Goal: Task Accomplishment & Management: Use online tool/utility

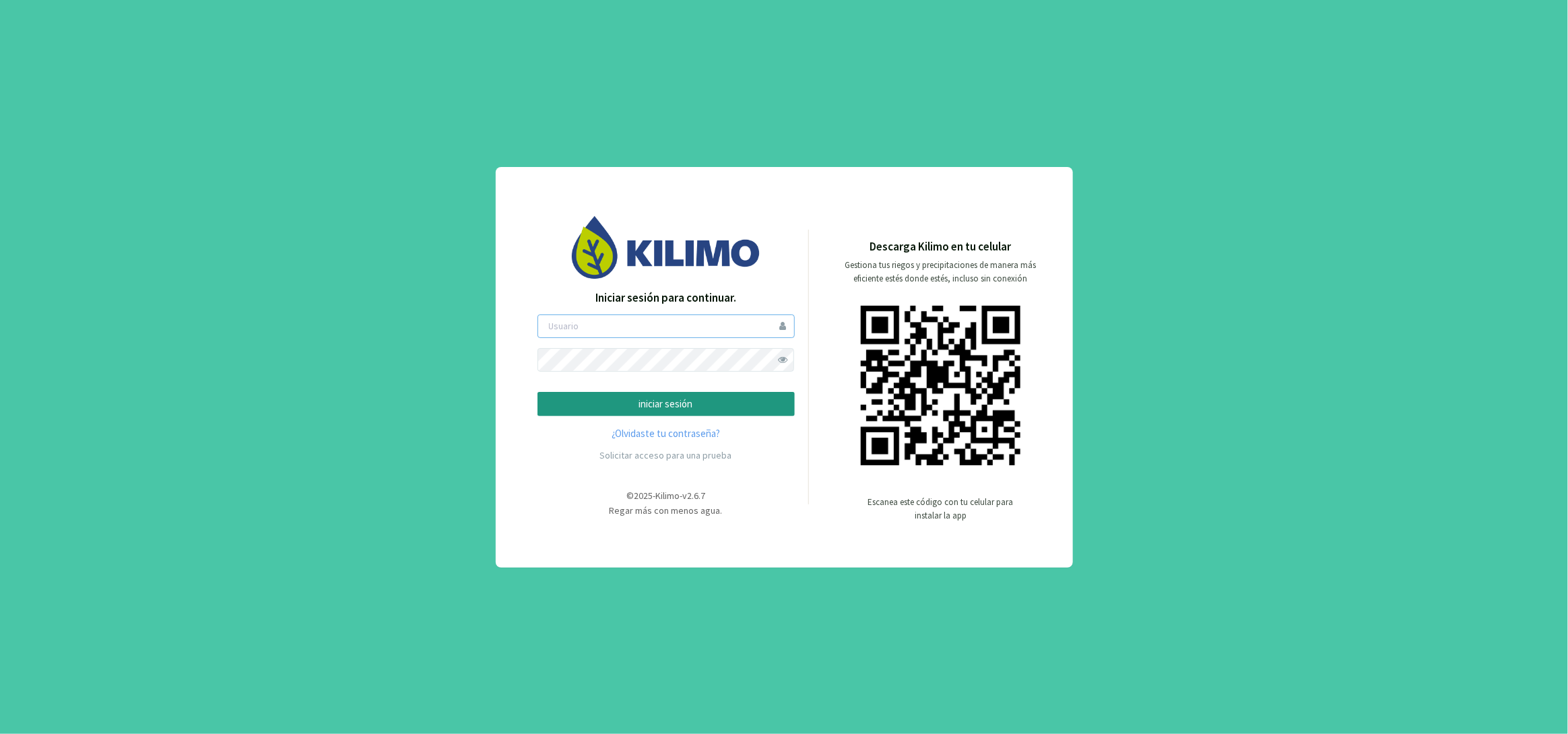
type input "jcundurraga"
click at [787, 359] on span at bounding box center [783, 360] width 24 height 24
click at [676, 406] on p "iniciar sesión" at bounding box center [666, 404] width 234 height 15
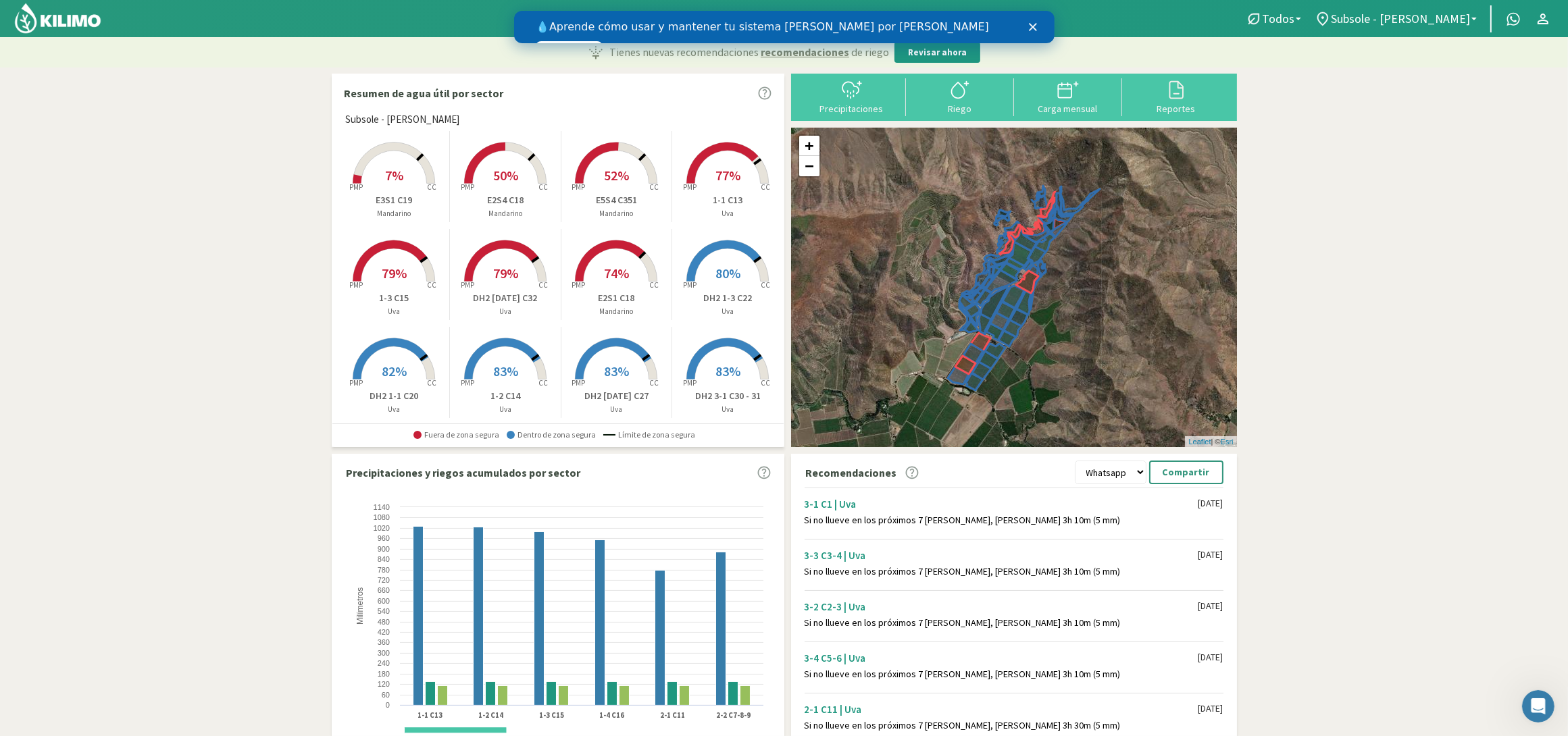
click at [1028, 25] on icon "Cerrar" at bounding box center [1032, 27] width 8 height 8
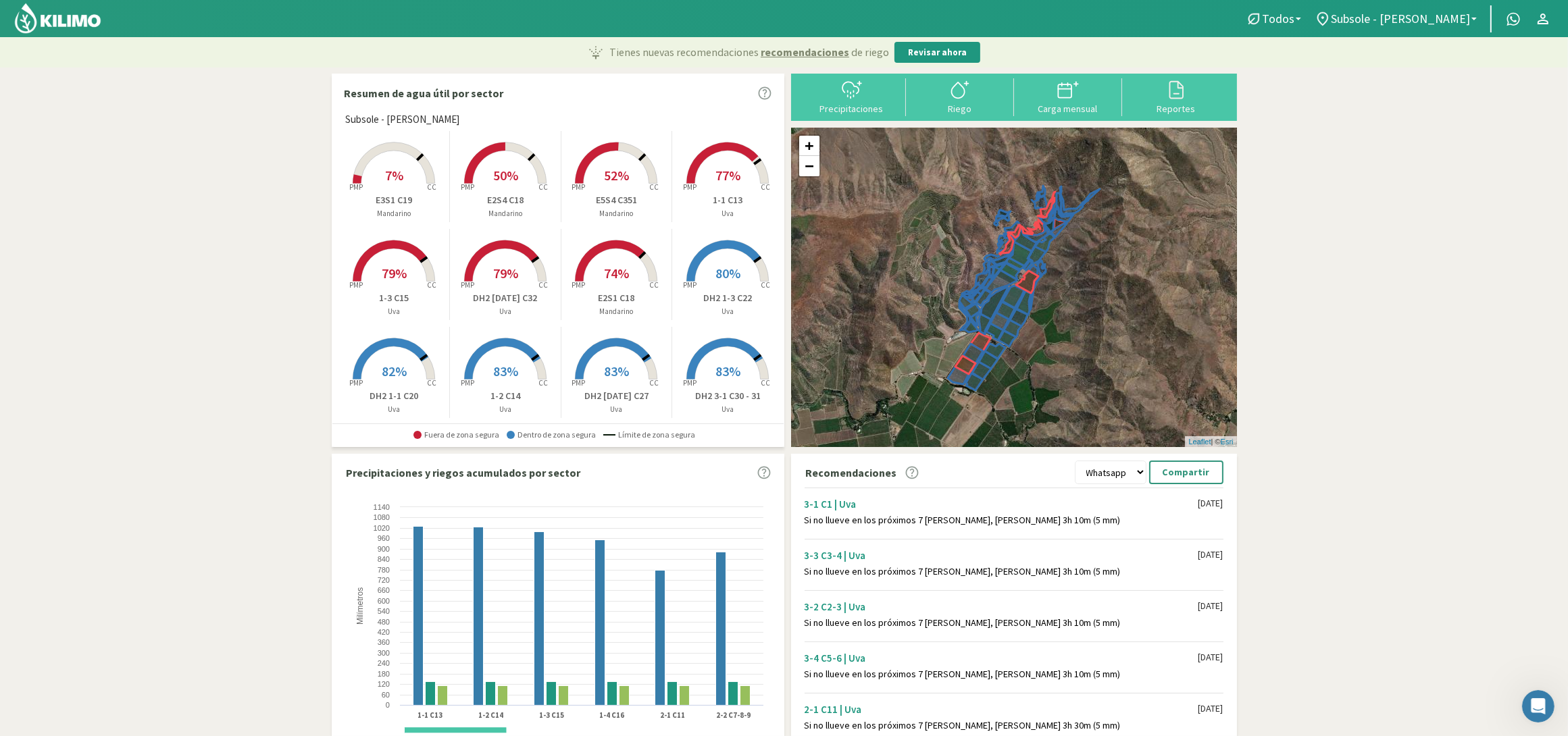
click at [394, 173] on span "7%" at bounding box center [394, 176] width 19 height 17
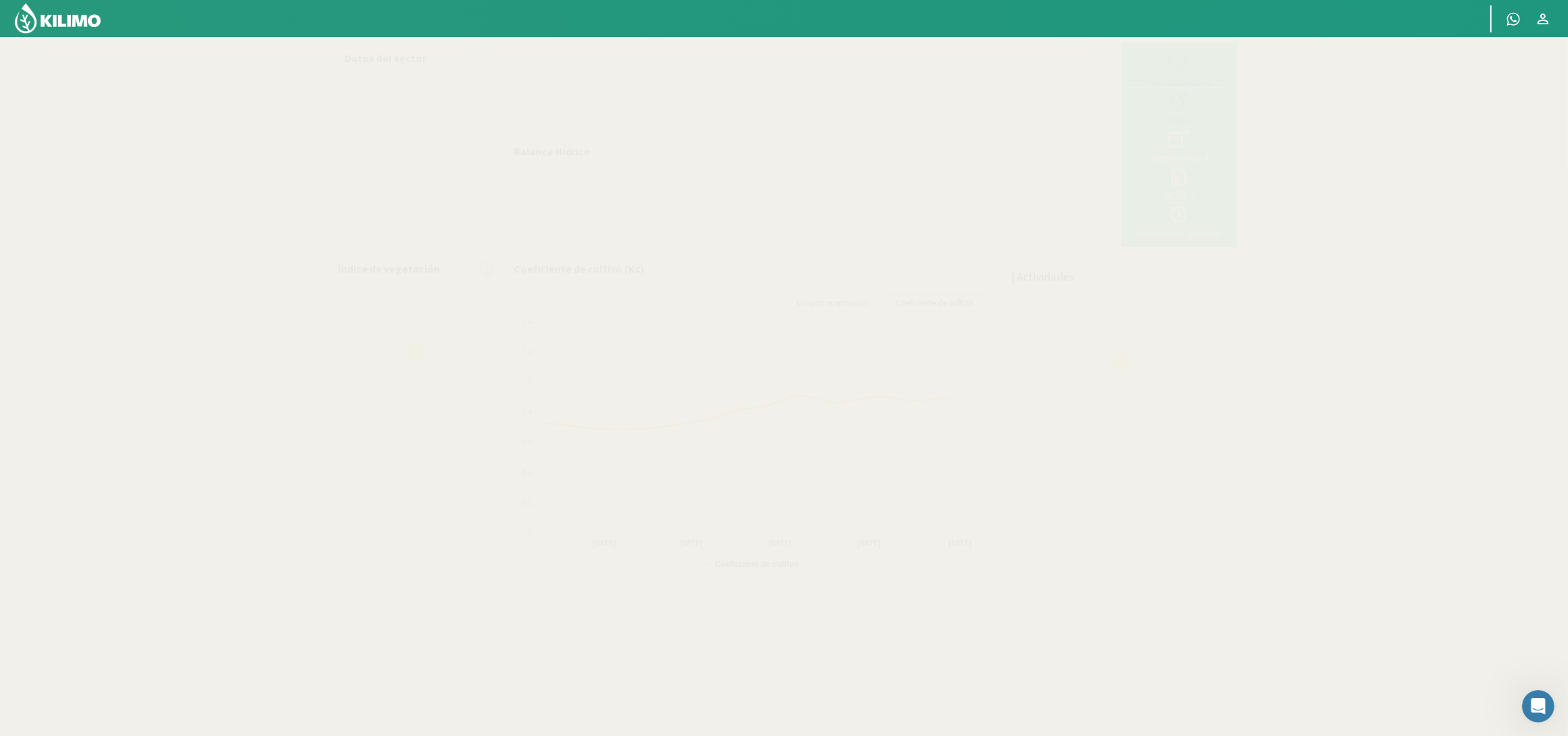
select select "34: Object"
